Goal: Task Accomplishment & Management: Manage account settings

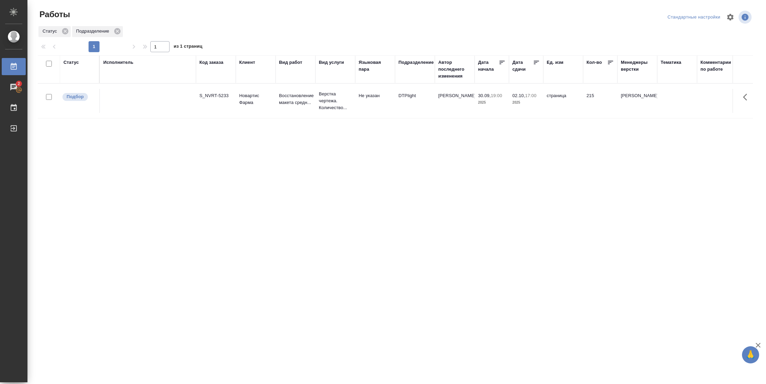
click at [574, 96] on td "страница" at bounding box center [563, 101] width 40 height 24
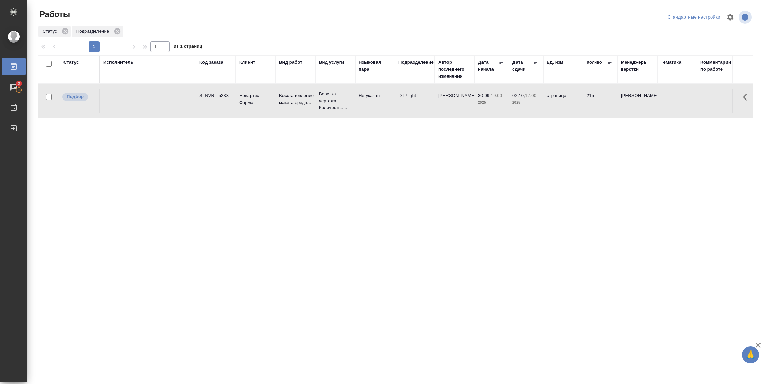
click at [574, 96] on td "страница" at bounding box center [563, 101] width 40 height 24
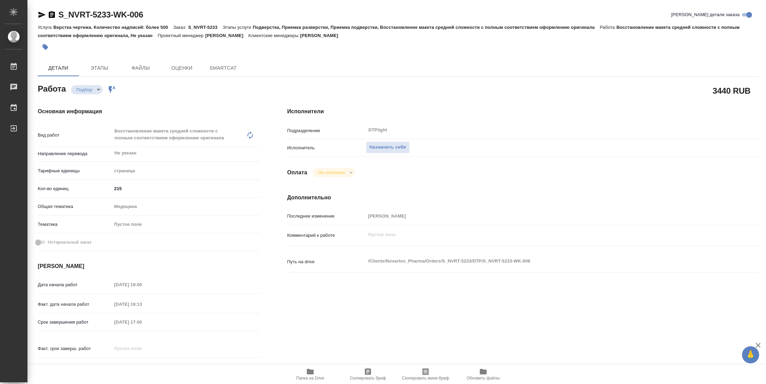
type textarea "x"
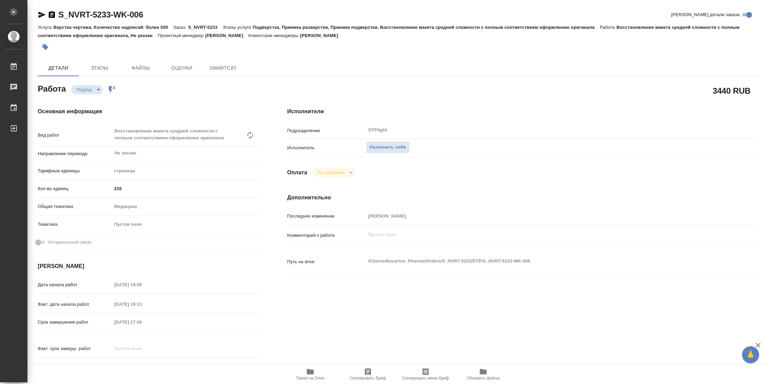
type textarea "x"
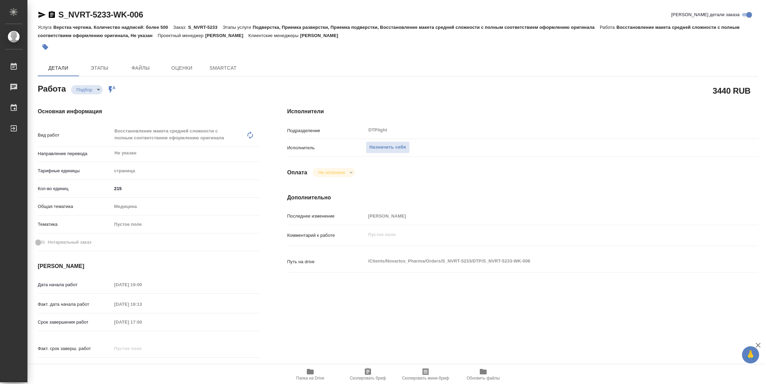
type textarea "x"
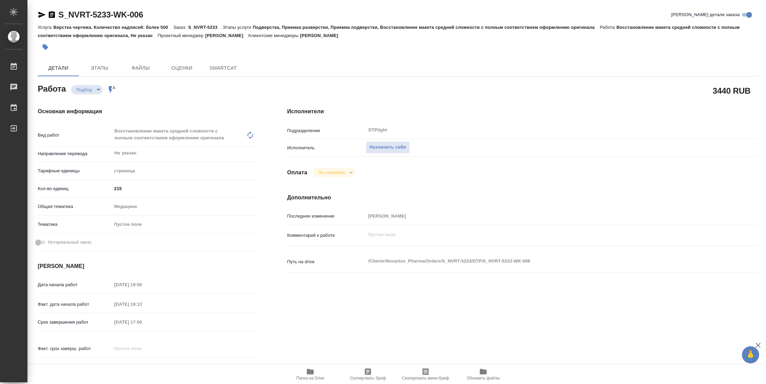
type textarea "x"
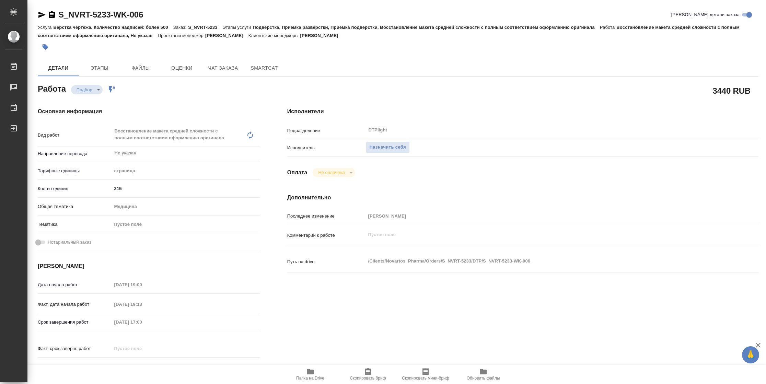
type textarea "x"
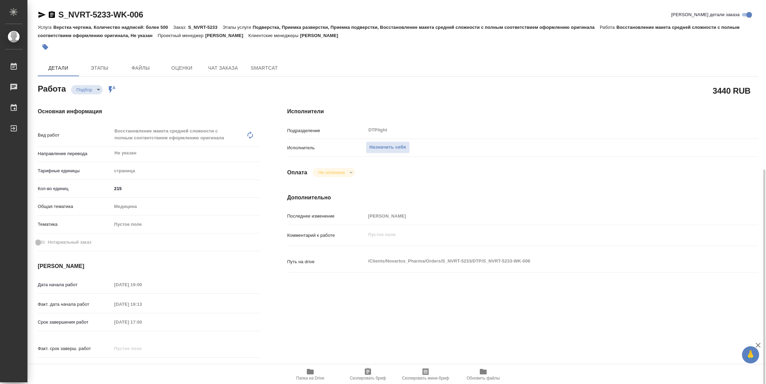
scroll to position [208, 0]
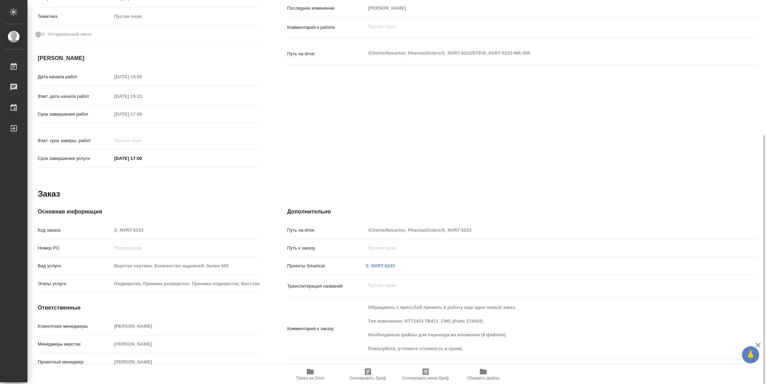
type textarea "x"
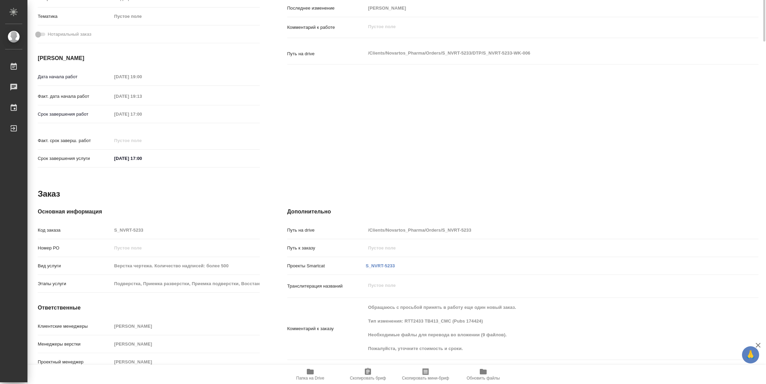
scroll to position [0, 0]
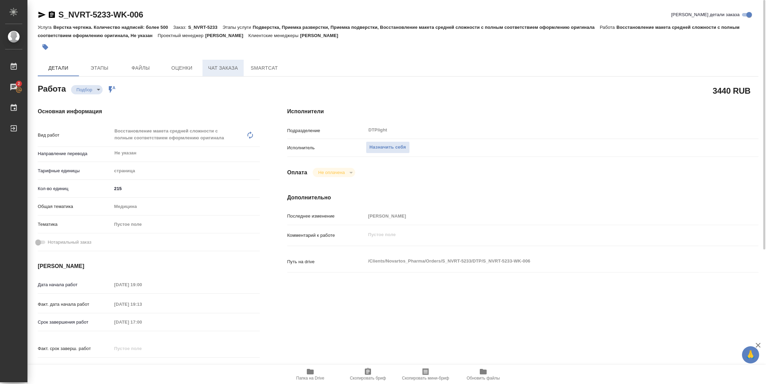
click at [223, 69] on span "Чат заказа" at bounding box center [223, 68] width 33 height 9
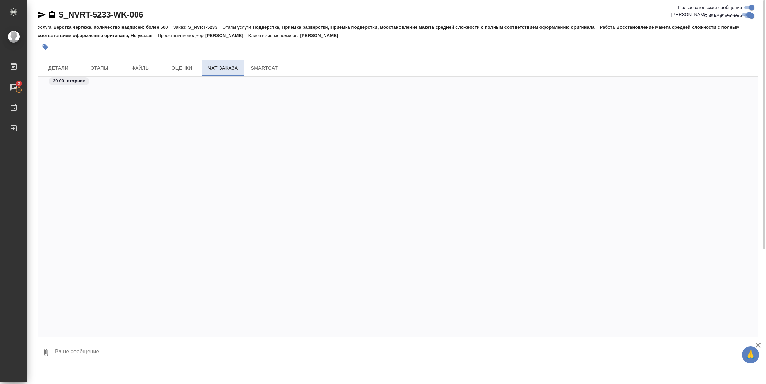
scroll to position [11348, 0]
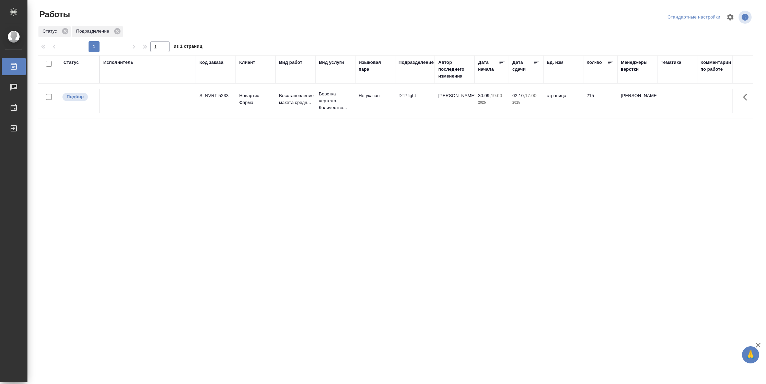
click at [69, 60] on div "Статус" at bounding box center [70, 62] width 15 height 7
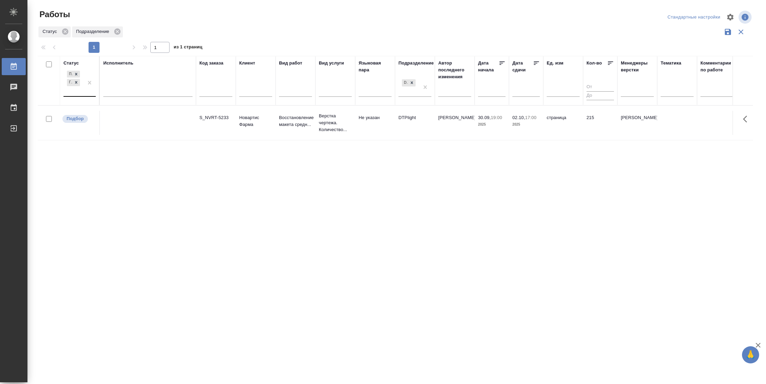
click at [78, 91] on div "Подбор Готов к работе" at bounding box center [73, 82] width 20 height 27
click at [118, 133] on div "В работе" at bounding box center [154, 136] width 103 height 12
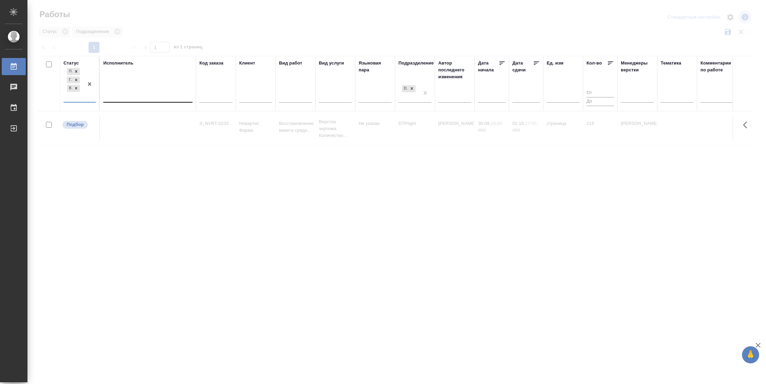
click at [130, 98] on div at bounding box center [147, 96] width 89 height 10
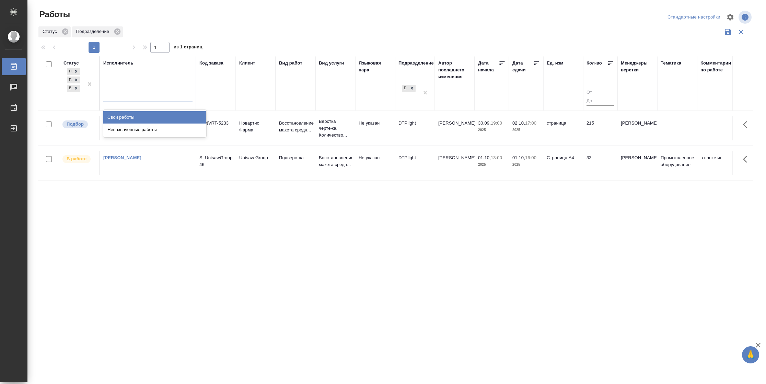
click at [127, 117] on div "Свои работы" at bounding box center [154, 117] width 103 height 12
